Goal: Task Accomplishment & Management: Use online tool/utility

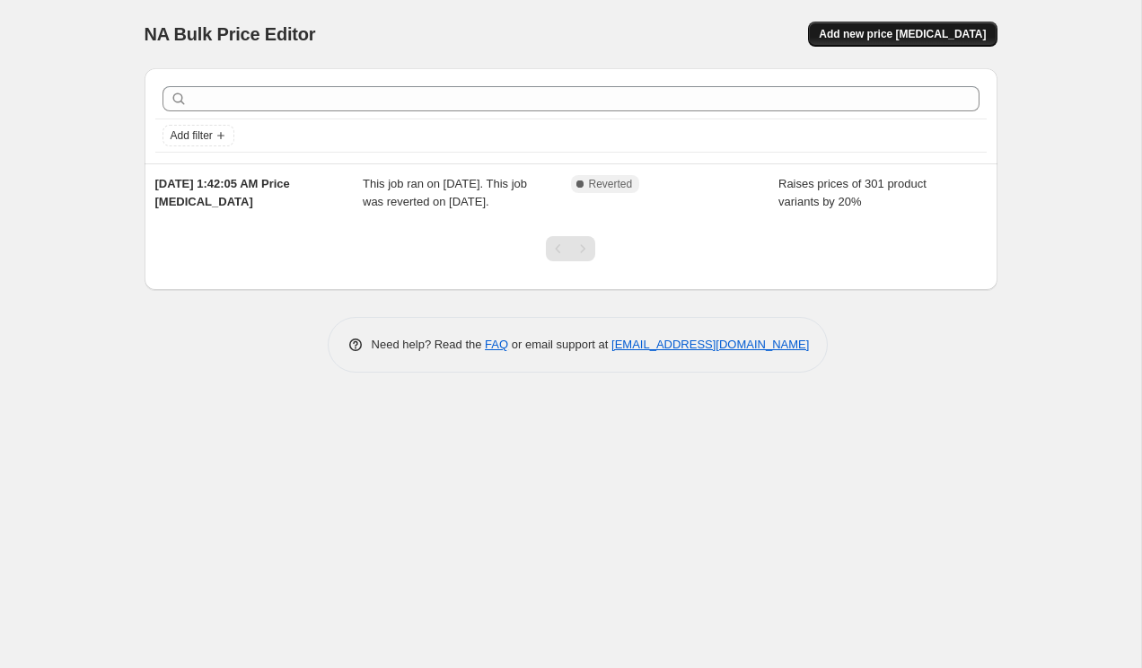
click at [863, 34] on span "Add new price [MEDICAL_DATA]" at bounding box center [902, 34] width 167 height 14
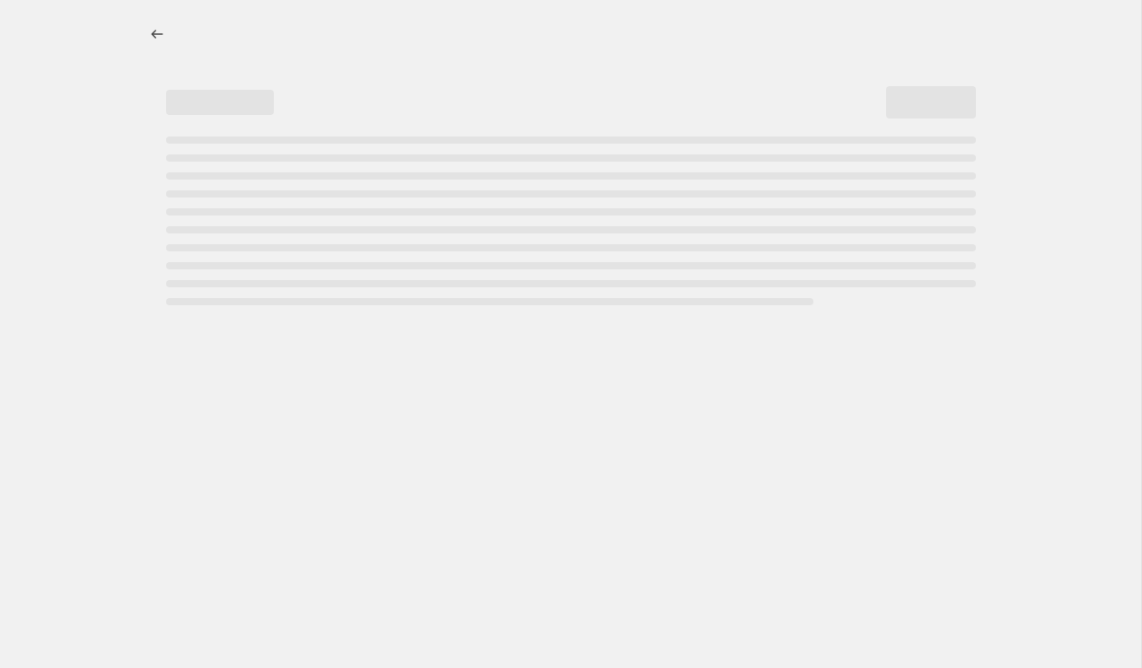
select select "percentage"
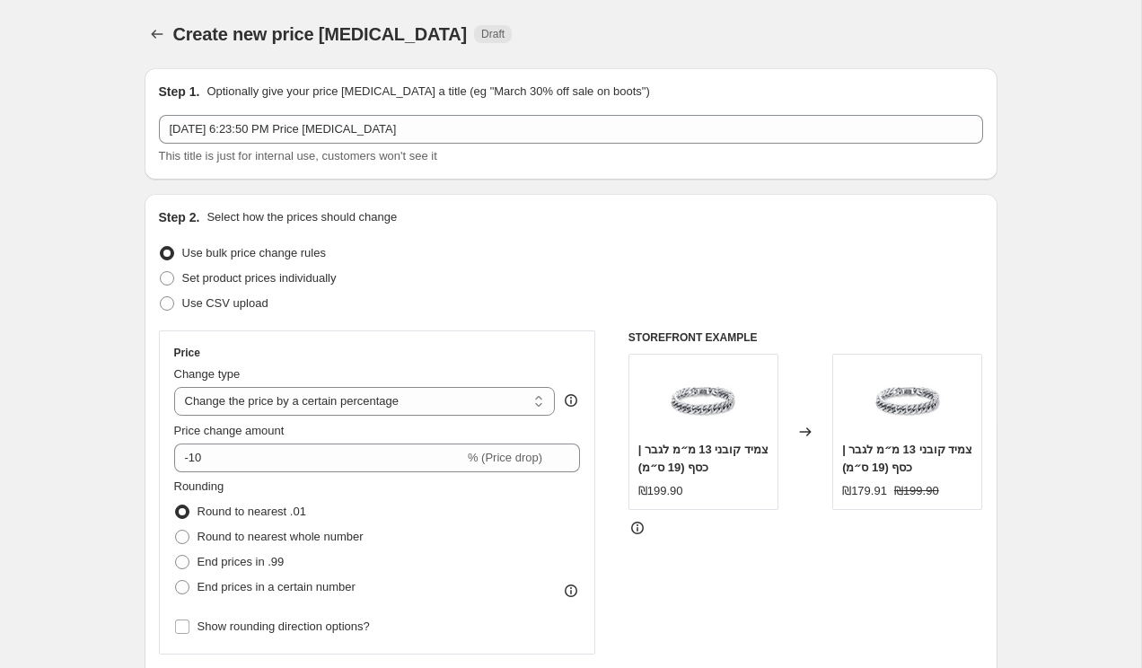
click at [592, 299] on div "Use CSV upload" at bounding box center [571, 303] width 824 height 25
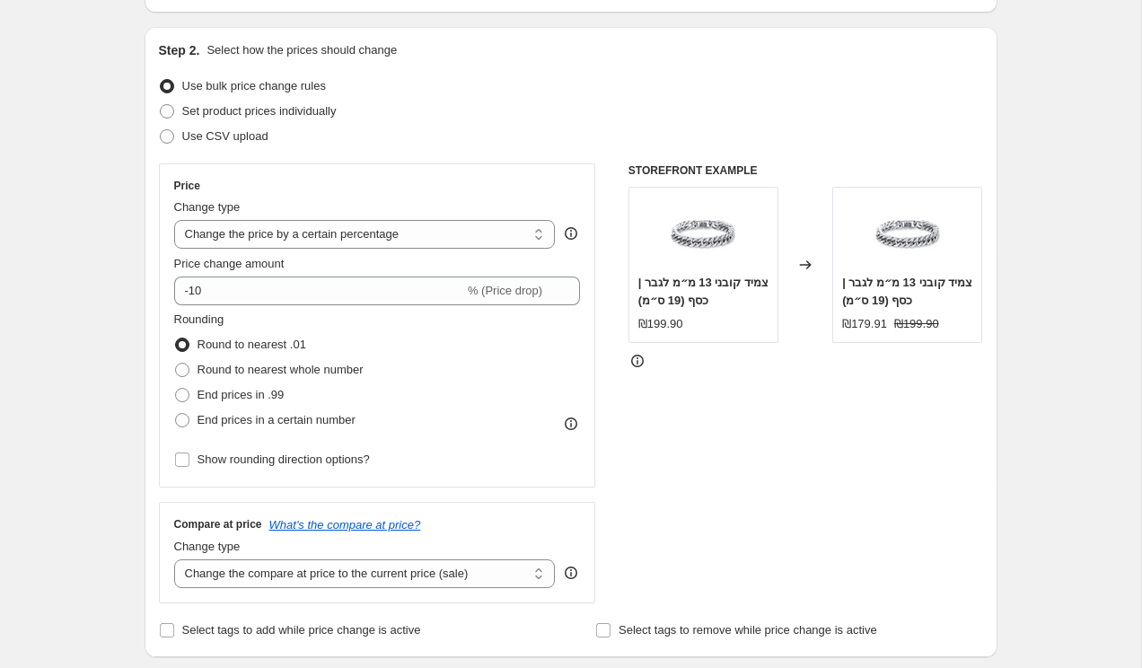
scroll to position [215, 0]
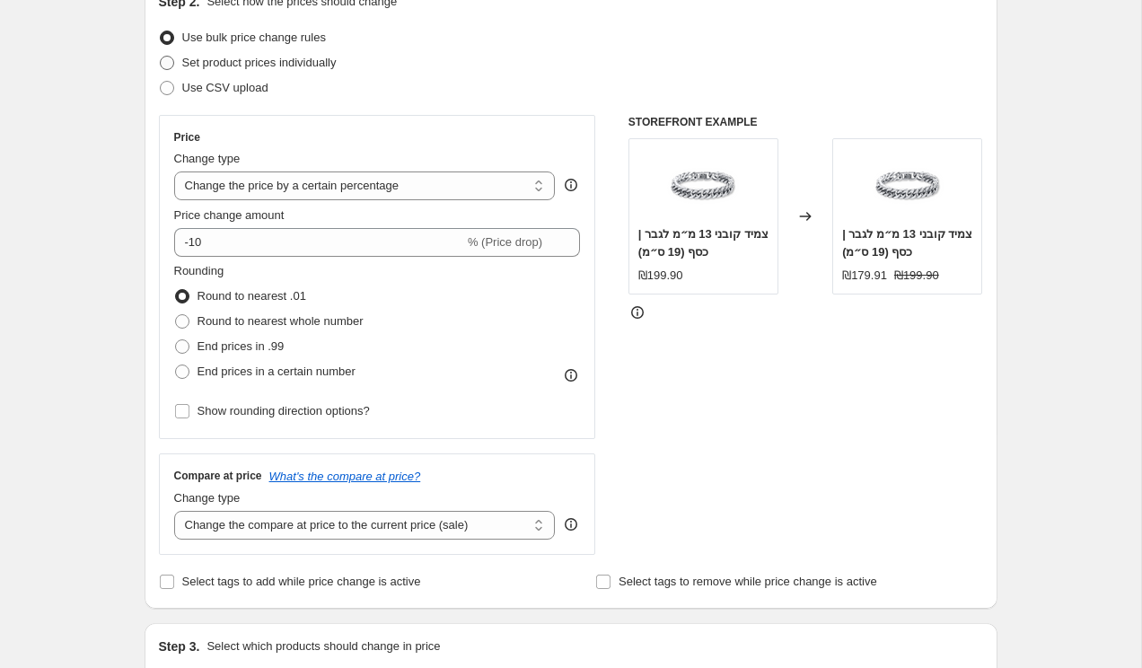
click at [309, 73] on label "Set product prices individually" at bounding box center [248, 62] width 178 height 25
click at [161, 57] on input "Set product prices individually" at bounding box center [160, 56] width 1 height 1
radio input "true"
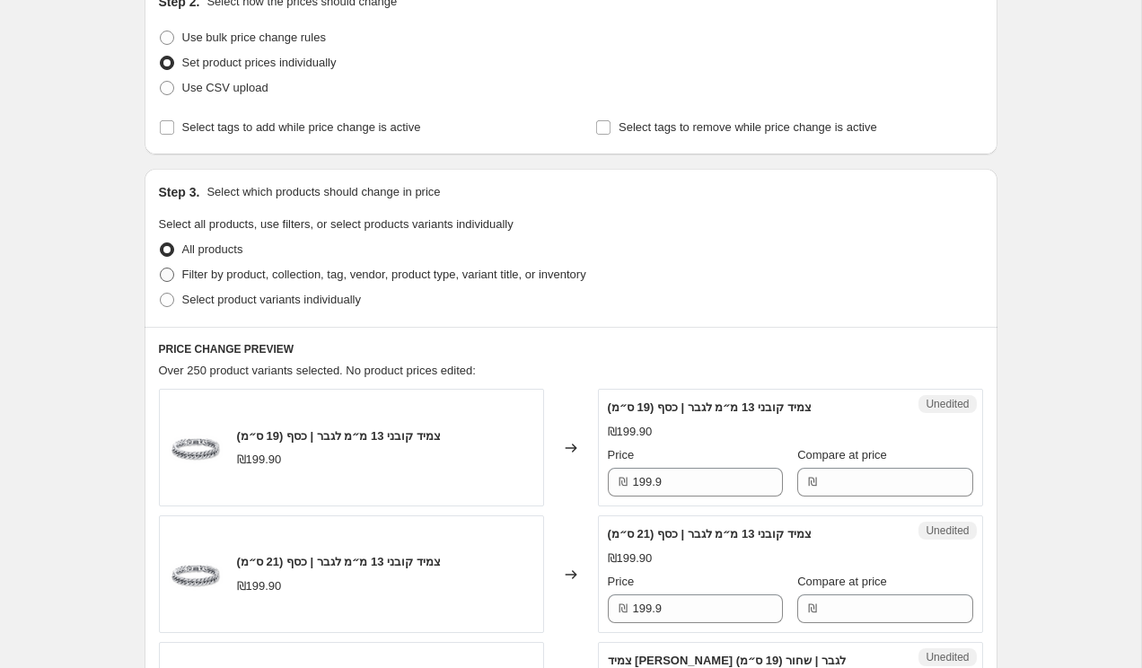
click at [391, 276] on span "Filter by product, collection, tag, vendor, product type, variant title, or inv…" at bounding box center [384, 273] width 404 height 13
click at [161, 268] on input "Filter by product, collection, tag, vendor, product type, variant title, or inv…" at bounding box center [160, 267] width 1 height 1
radio input "true"
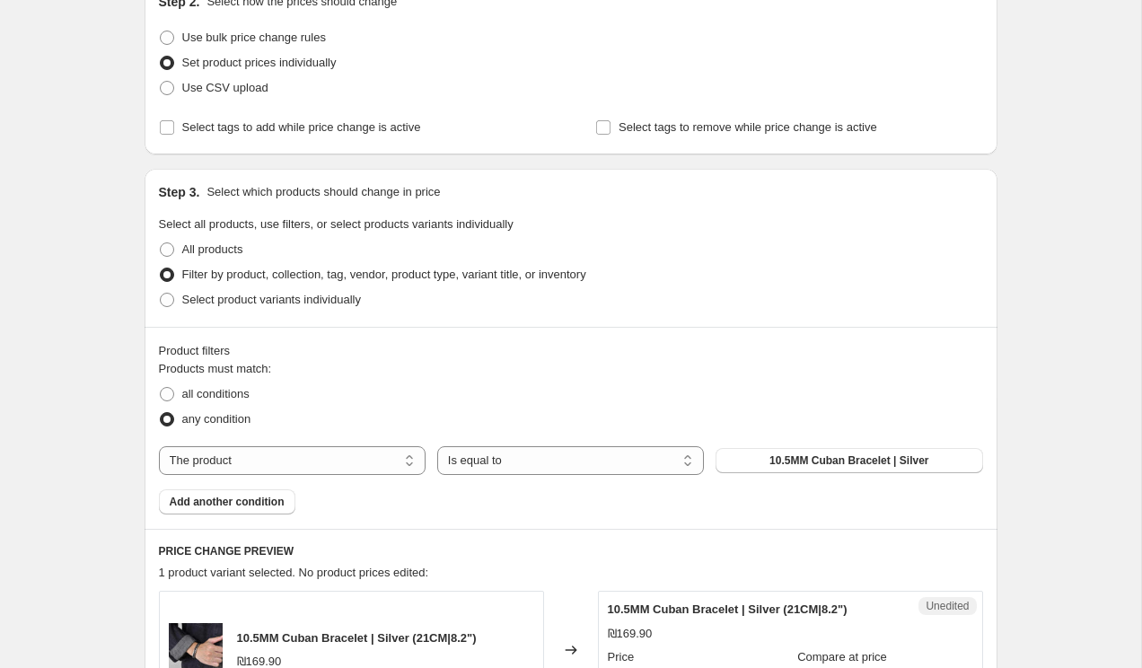
click at [470, 371] on fieldset "Products must match: all conditions any condition" at bounding box center [571, 396] width 824 height 72
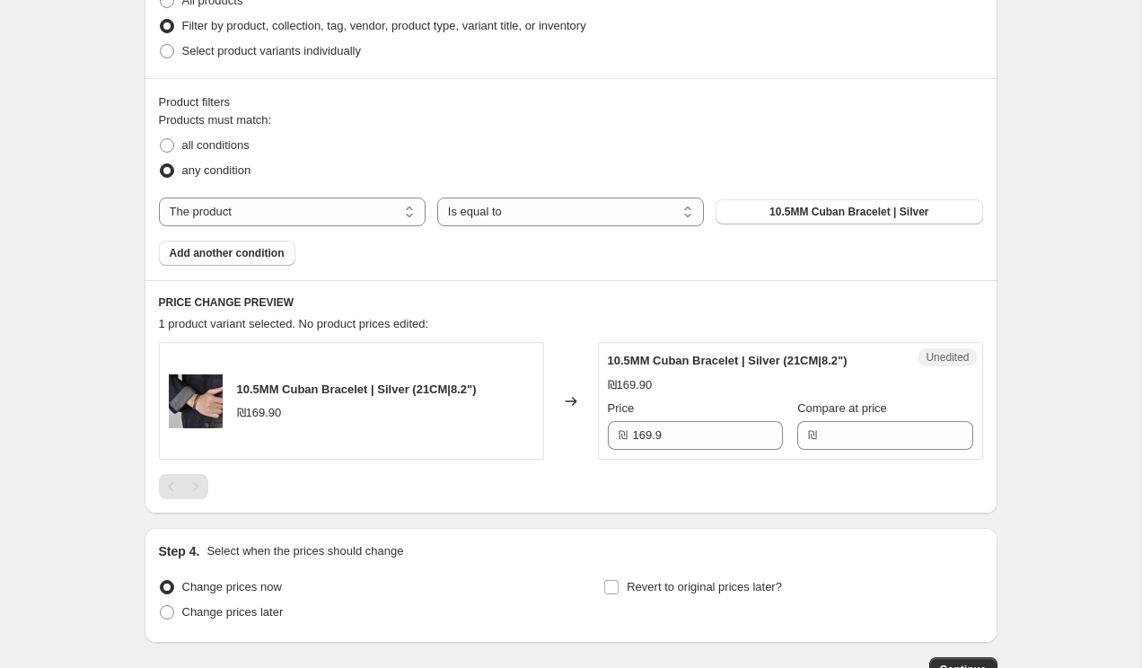
scroll to position [467, 0]
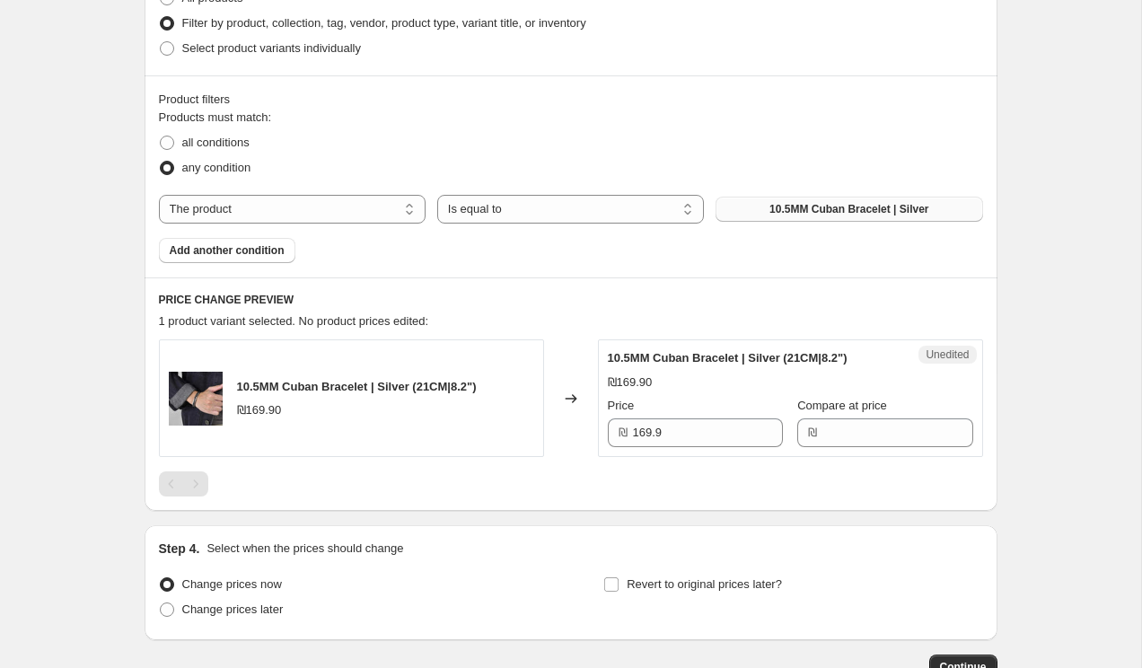
click at [838, 205] on span "10.5MM Cuban Bracelet | Silver" at bounding box center [848, 209] width 159 height 14
click at [549, 207] on select "Is equal to Is not equal to" at bounding box center [570, 209] width 267 height 29
click at [337, 211] on select "The product The product's collection The product's tag The product's vendor The…" at bounding box center [292, 209] width 267 height 29
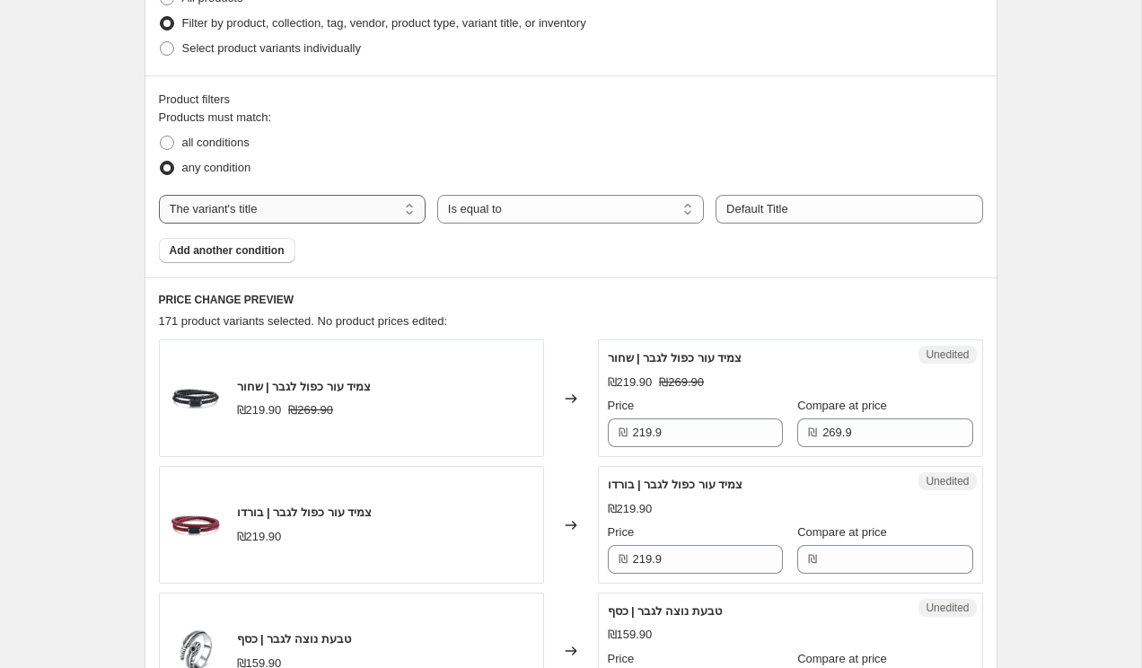
click at [328, 212] on select "The product The product's collection The product's tag The product's vendor The…" at bounding box center [292, 209] width 267 height 29
select select "product"
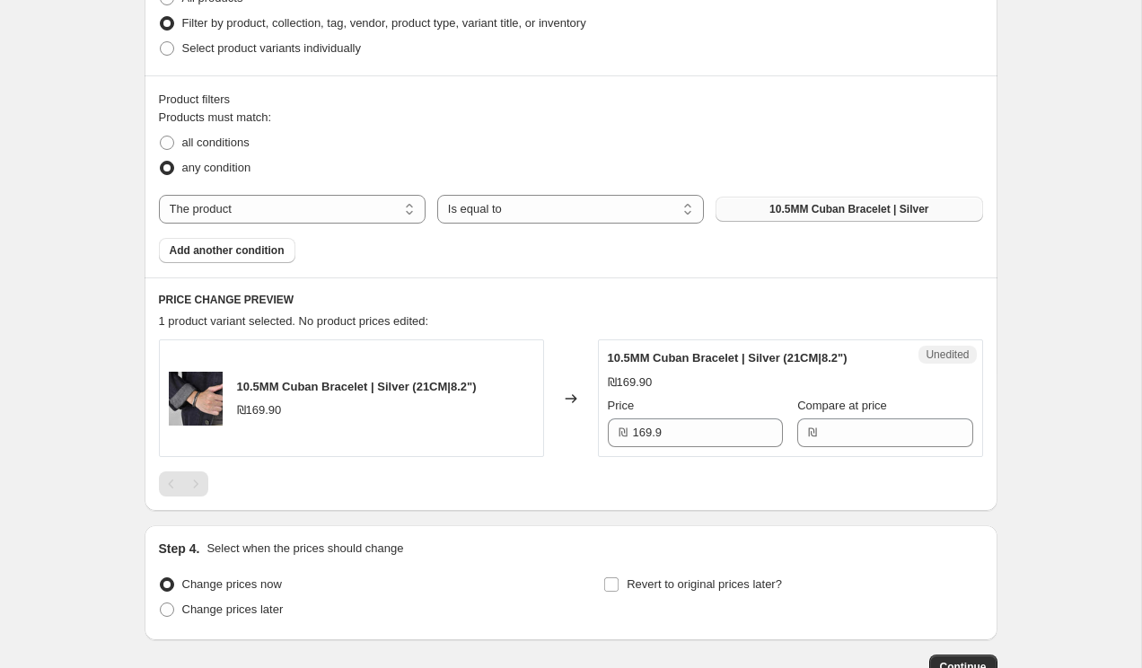
click at [766, 205] on button "10.5MM Cuban Bracelet | Silver" at bounding box center [848, 209] width 267 height 25
click at [588, 276] on div "Product filters Products must match: all conditions any condition The product T…" at bounding box center [571, 176] width 853 height 202
click at [759, 211] on button "10.5MM Cuban Bracelet | Silver" at bounding box center [848, 209] width 267 height 25
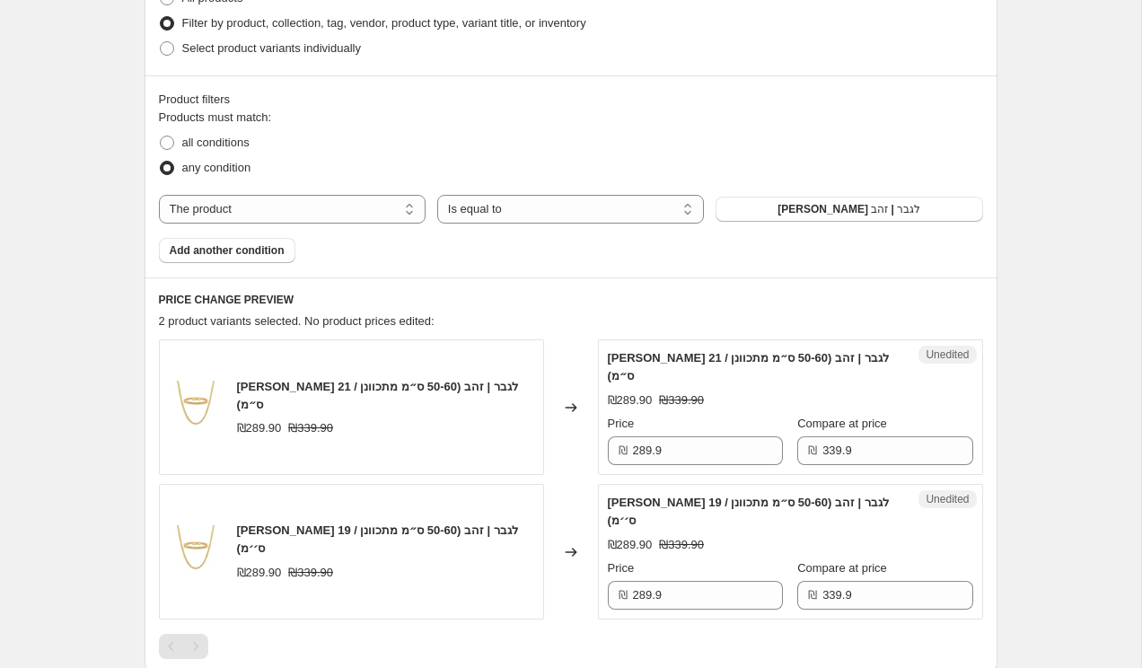
click at [531, 303] on h6 "PRICE CHANGE PREVIEW" at bounding box center [571, 300] width 824 height 14
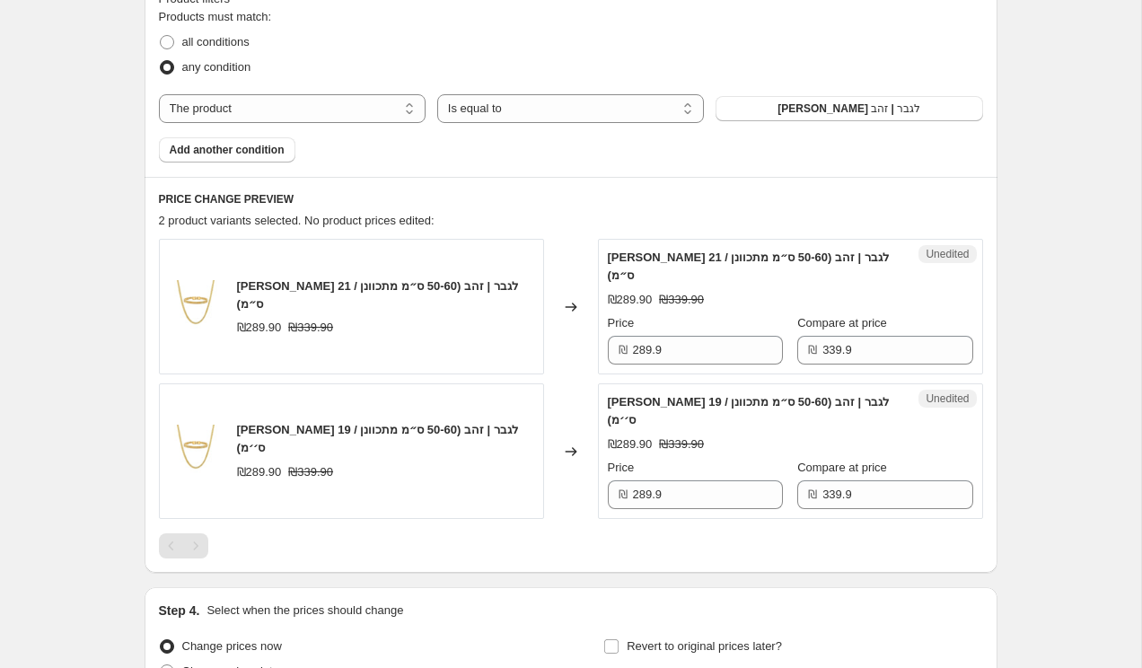
scroll to position [574, 0]
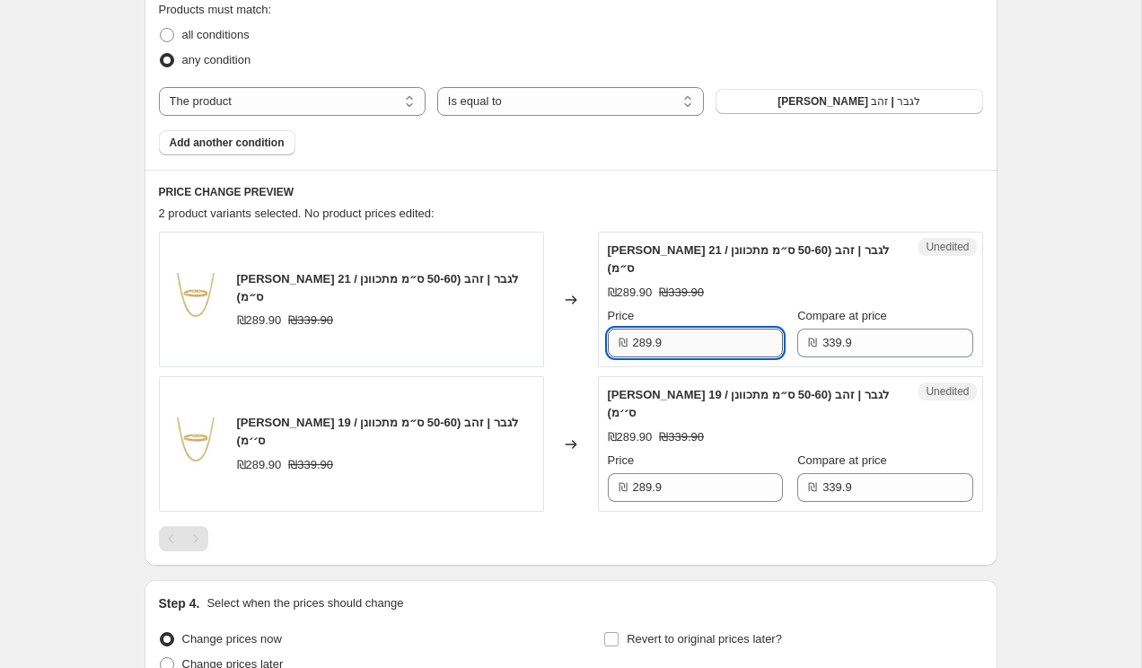
click at [667, 349] on input "289.9" at bounding box center [708, 342] width 150 height 29
click at [252, 143] on span "Add another condition" at bounding box center [227, 143] width 115 height 14
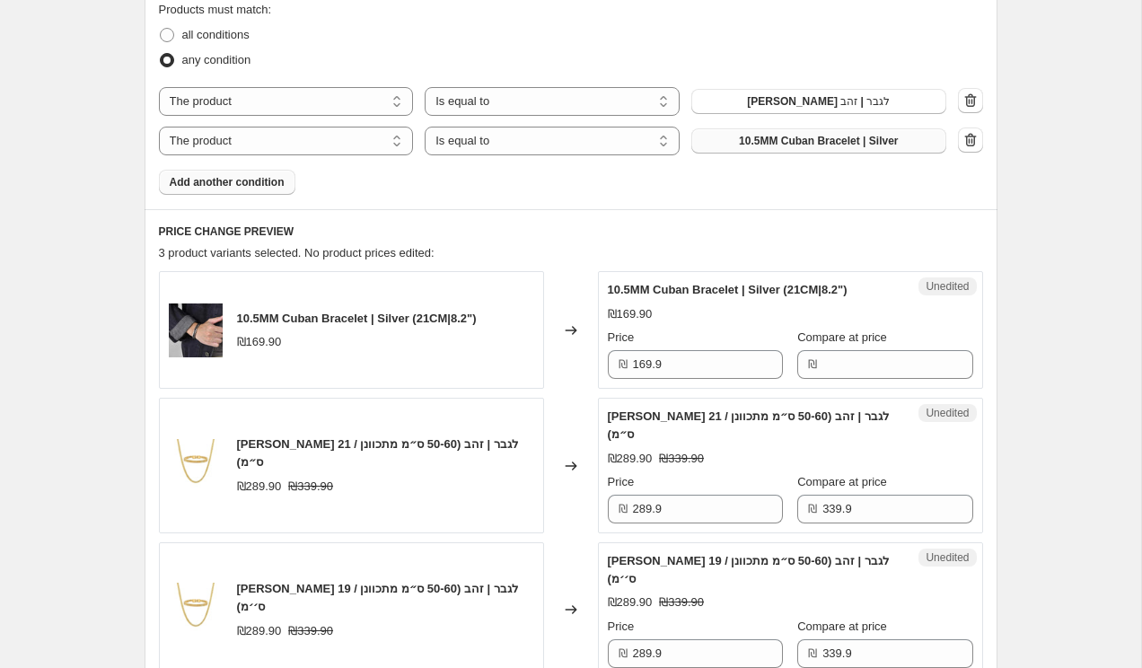
click at [907, 142] on button "10.5MM Cuban Bracelet | Silver" at bounding box center [818, 140] width 255 height 25
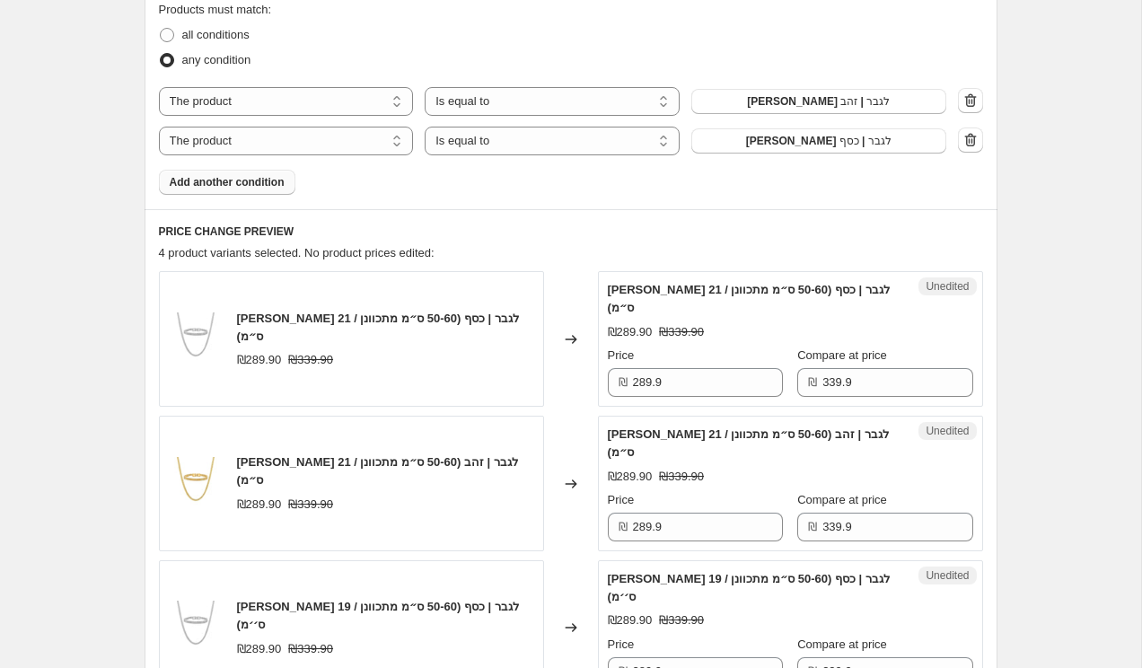
click at [260, 180] on span "Add another condition" at bounding box center [227, 182] width 115 height 14
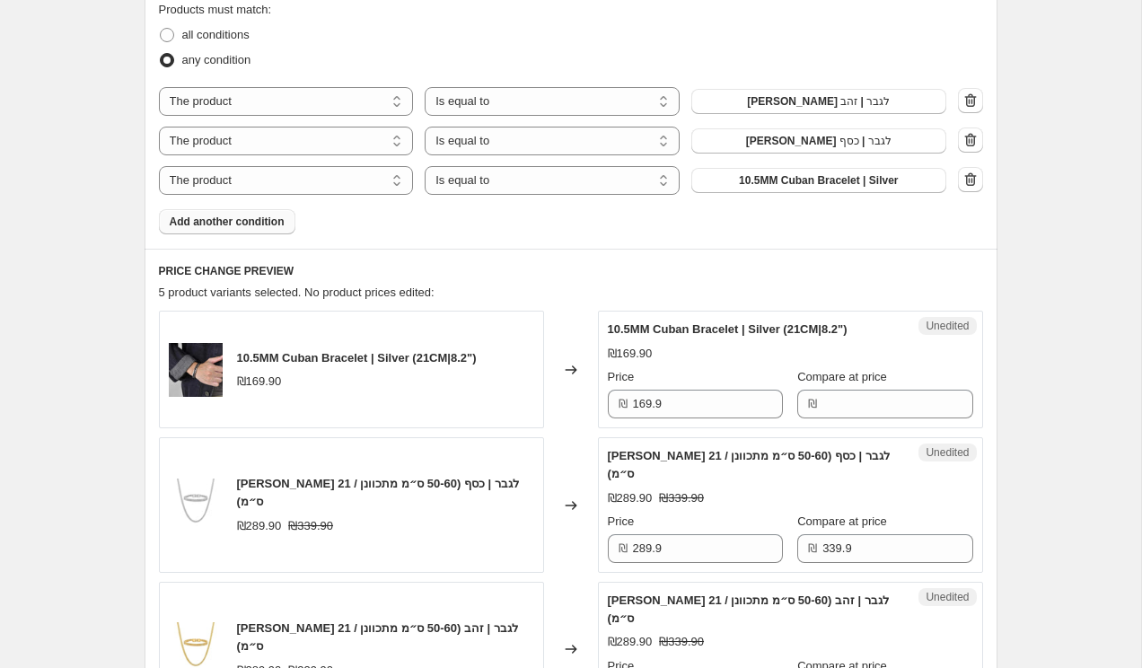
click at [740, 200] on div "Products must match: all conditions any condition The product The product's col…" at bounding box center [571, 117] width 824 height 233
click at [744, 189] on button "10.5MM Cuban Bracelet | Silver" at bounding box center [818, 180] width 255 height 25
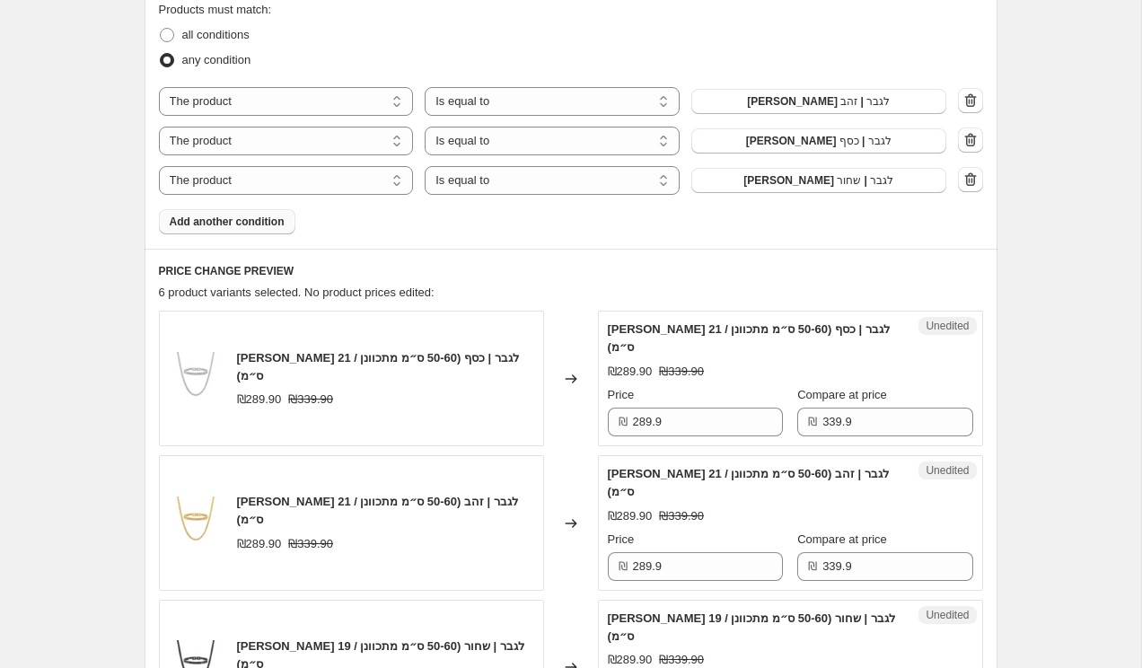
click at [1087, 346] on div "Create new price [MEDICAL_DATA]. This page is ready Create new price [MEDICAL_D…" at bounding box center [570, 463] width 1141 height 2074
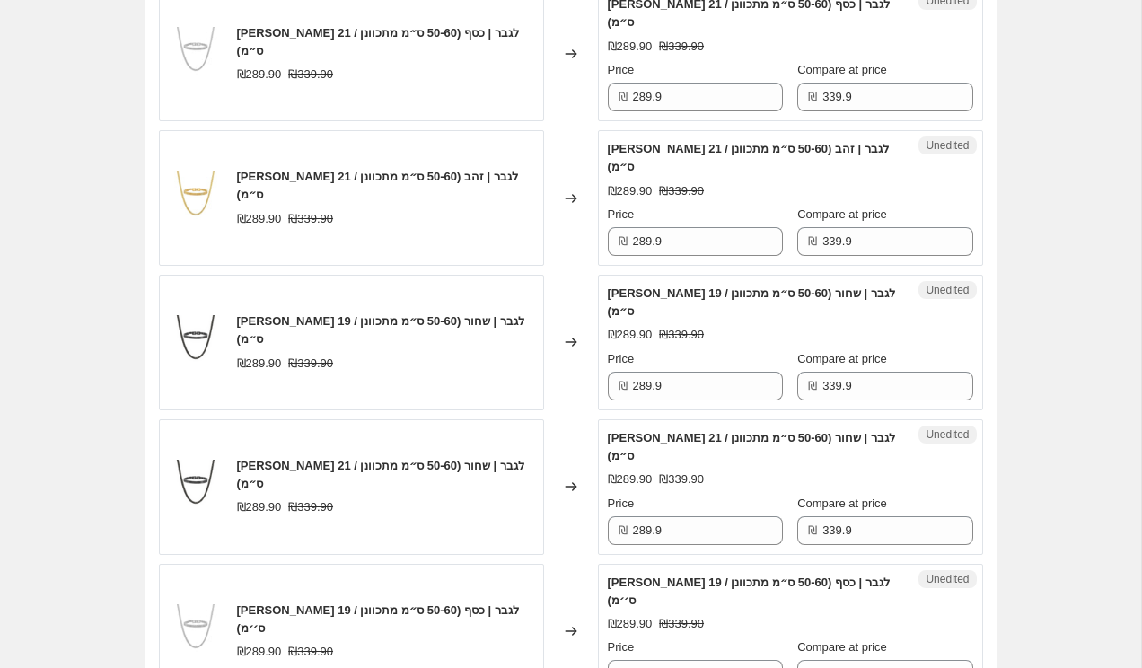
scroll to position [933, 0]
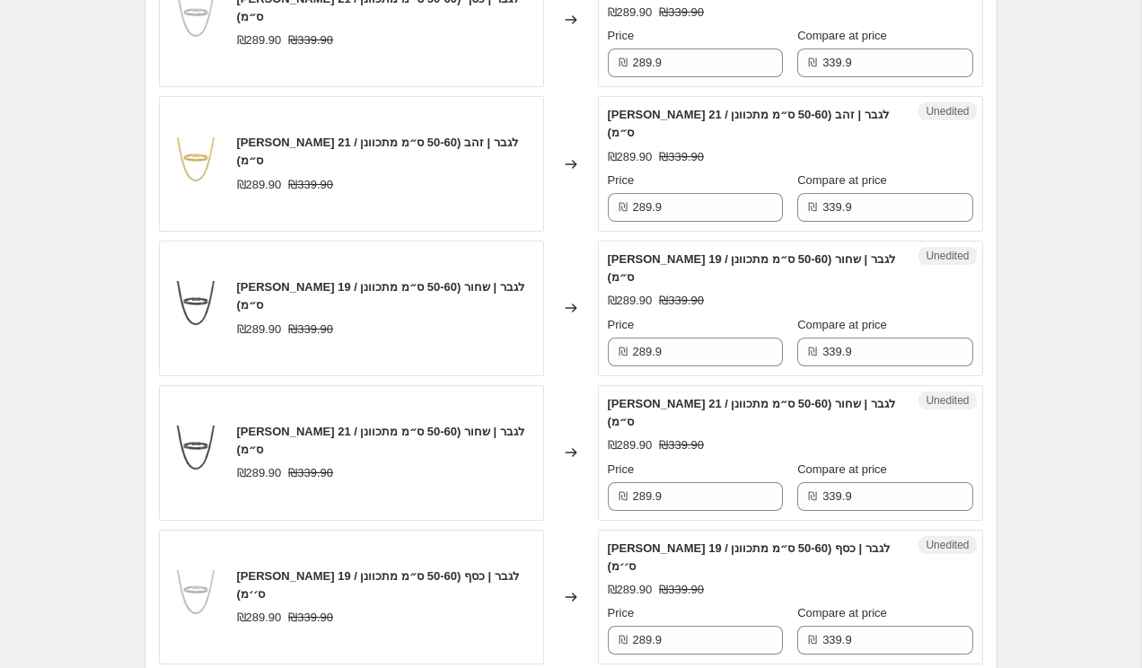
click at [1082, 276] on div "Create new price [MEDICAL_DATA]. This page is ready Create new price [MEDICAL_D…" at bounding box center [570, 104] width 1141 height 2074
click at [730, 66] on input "289.9" at bounding box center [708, 62] width 150 height 29
click at [1013, 84] on div "Create new price [MEDICAL_DATA]. This page is ready Create new price [MEDICAL_D…" at bounding box center [571, 104] width 896 height 2074
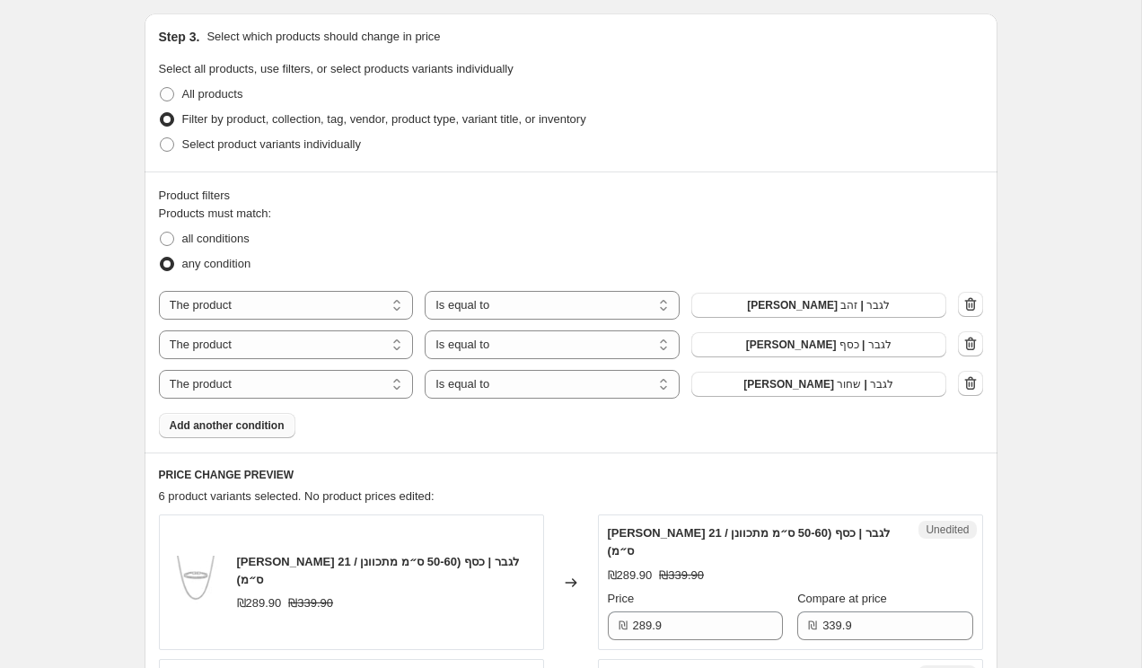
scroll to position [359, 0]
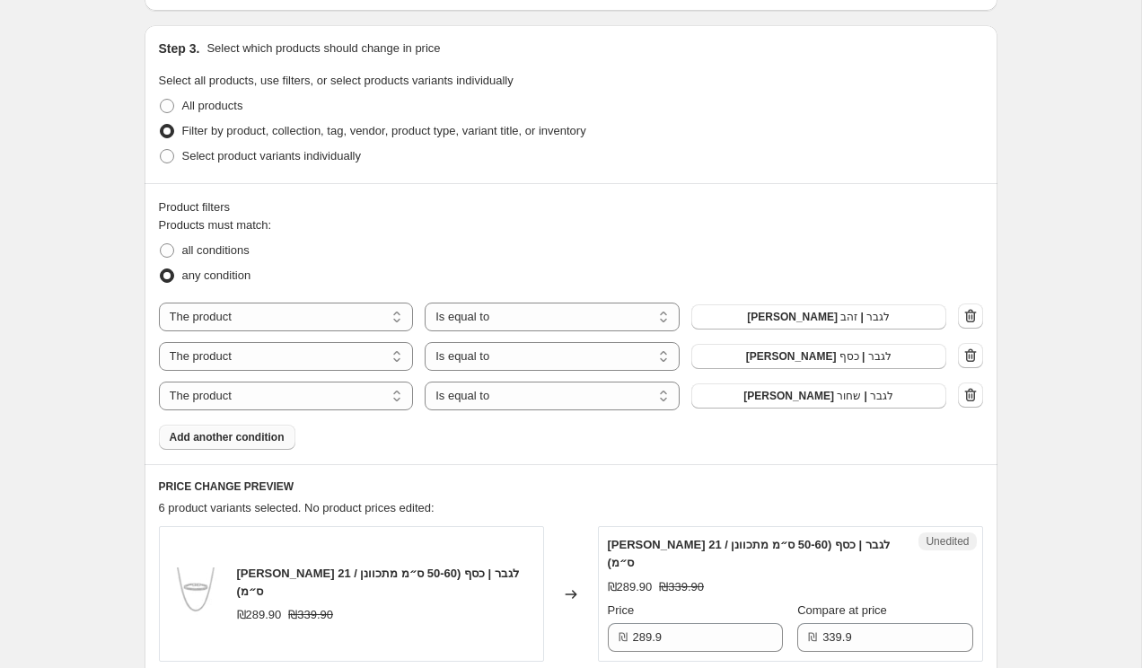
click at [23, 40] on div "Create new price [MEDICAL_DATA]. This page is ready Create new price [MEDICAL_D…" at bounding box center [570, 678] width 1141 height 2074
